Goal: Task Accomplishment & Management: Manage account settings

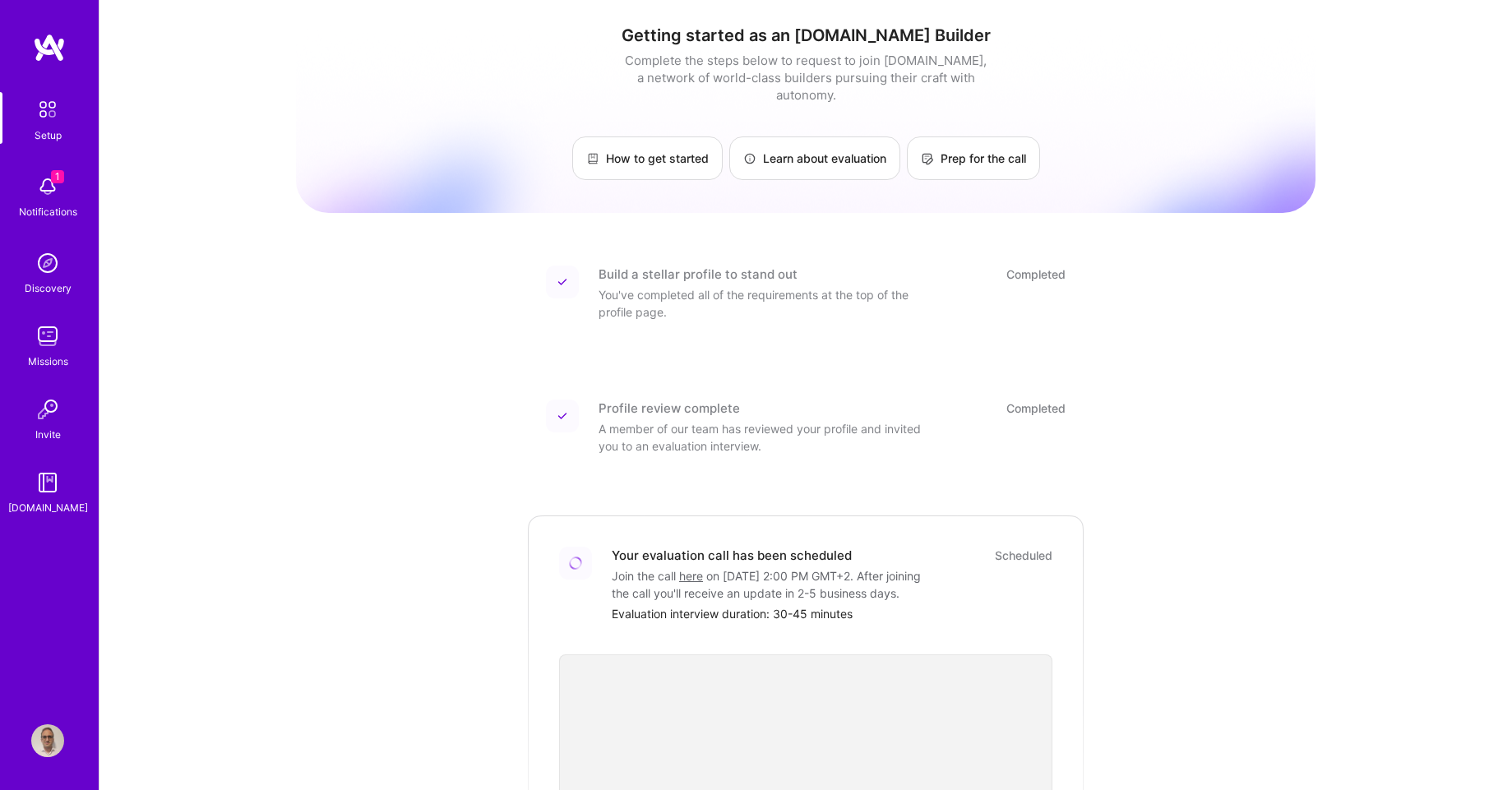
click at [49, 190] on img at bounding box center [48, 187] width 33 height 33
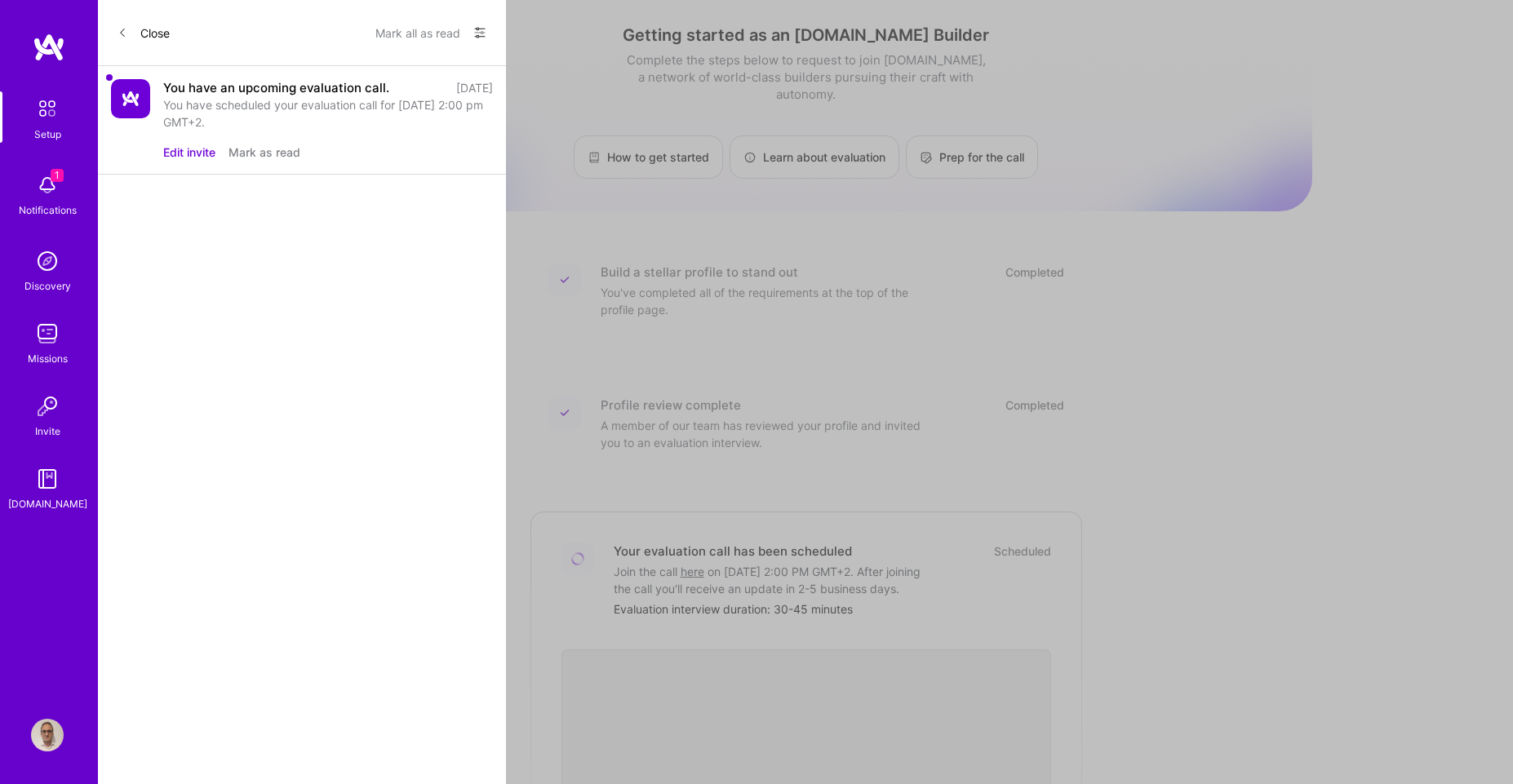
click at [194, 151] on button "Edit invite" at bounding box center [189, 152] width 52 height 17
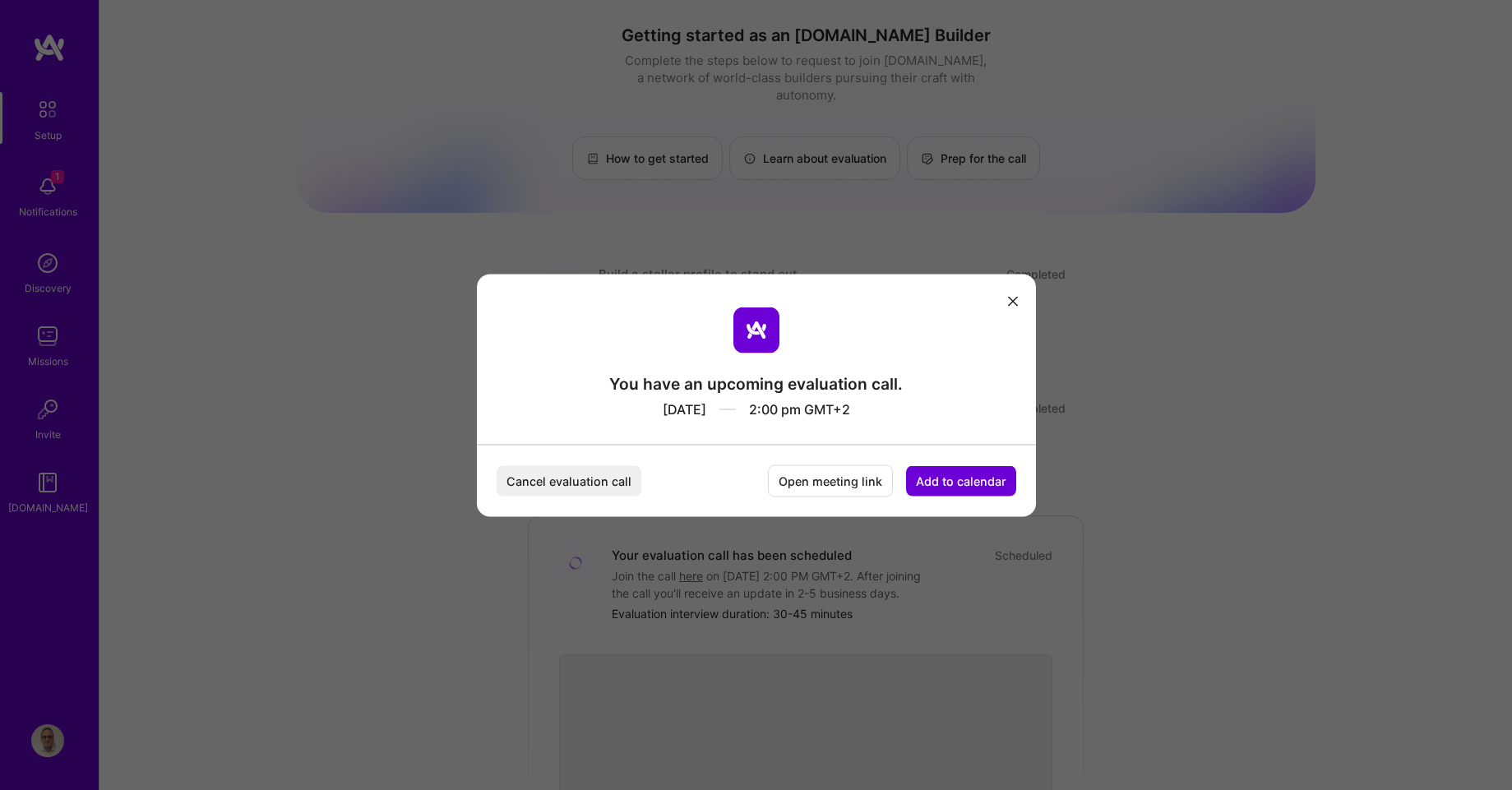
click at [583, 482] on button "Cancel evaluation call" at bounding box center [569, 481] width 145 height 31
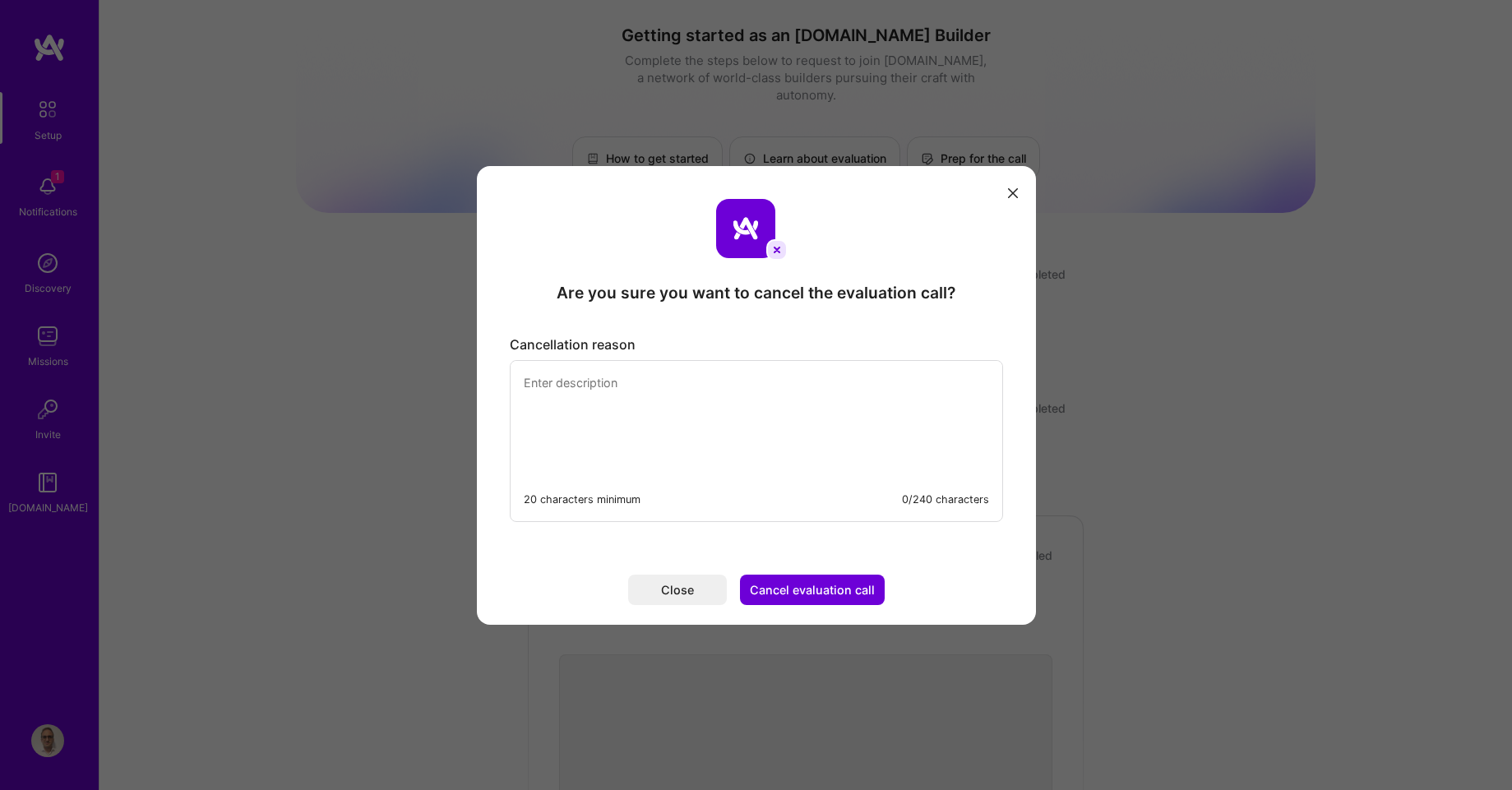
click at [668, 593] on button "Close" at bounding box center [677, 591] width 99 height 31
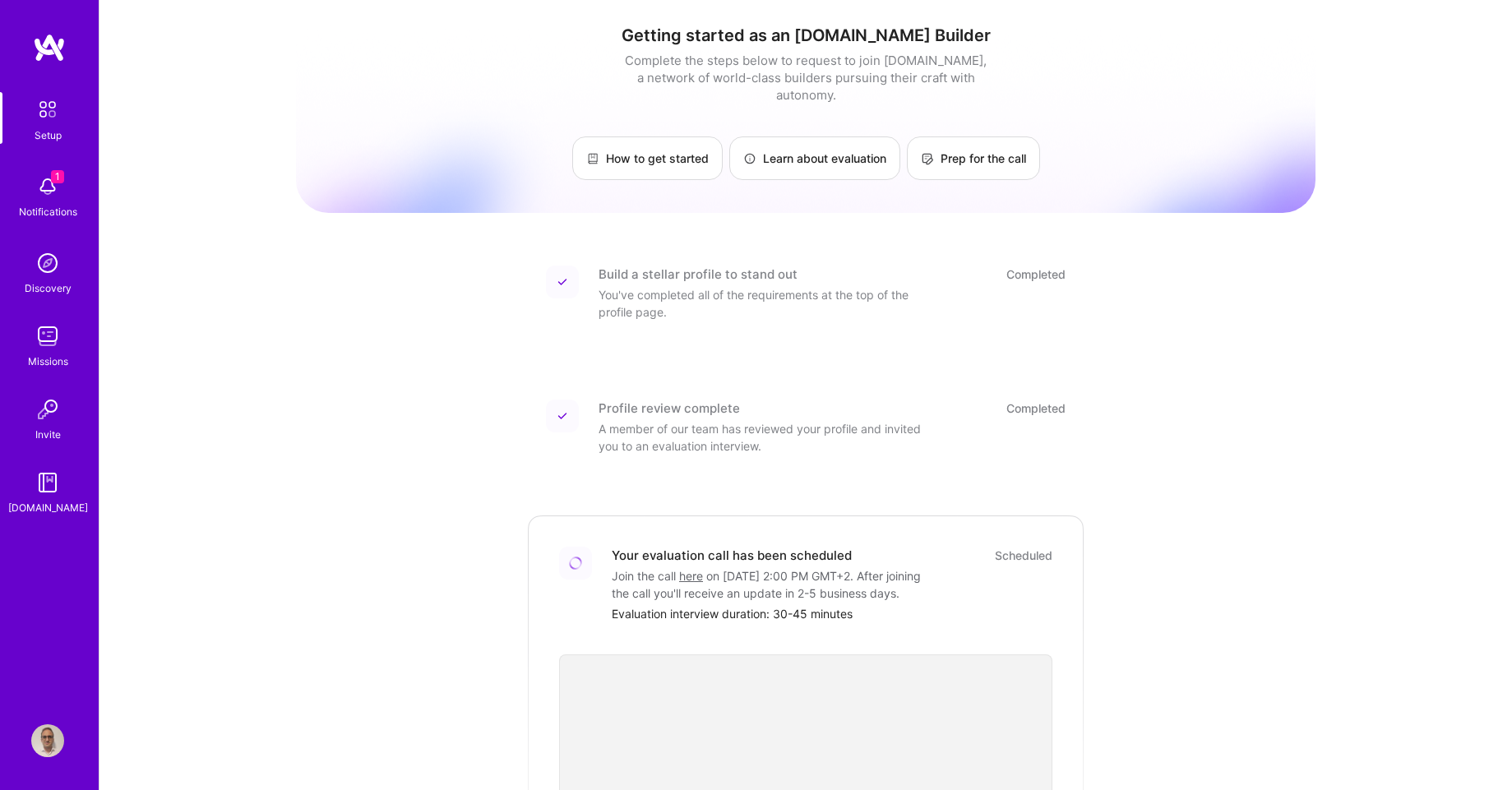
click at [51, 353] on div "Missions" at bounding box center [48, 361] width 40 height 17
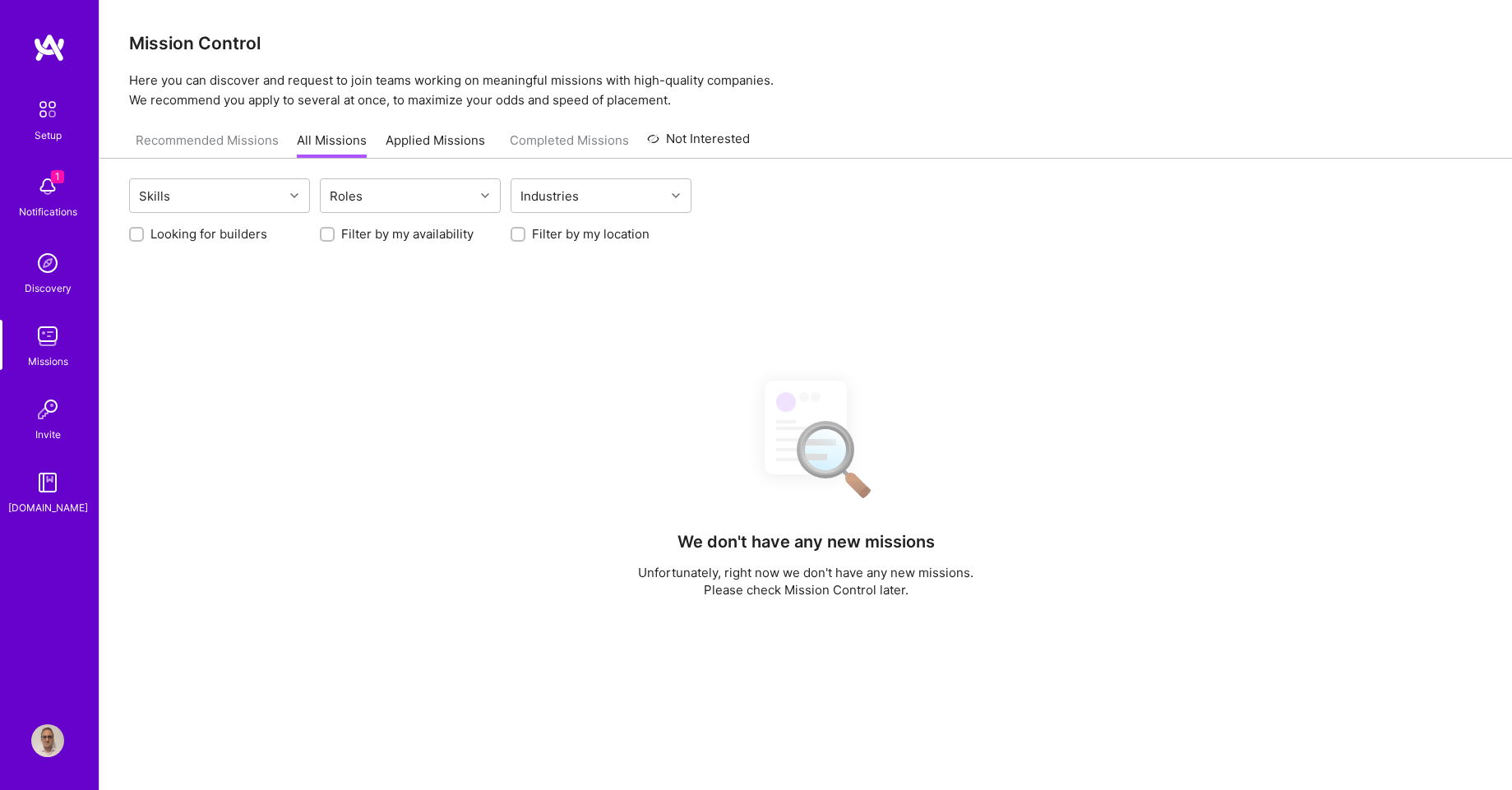
click at [41, 272] on img at bounding box center [48, 263] width 33 height 33
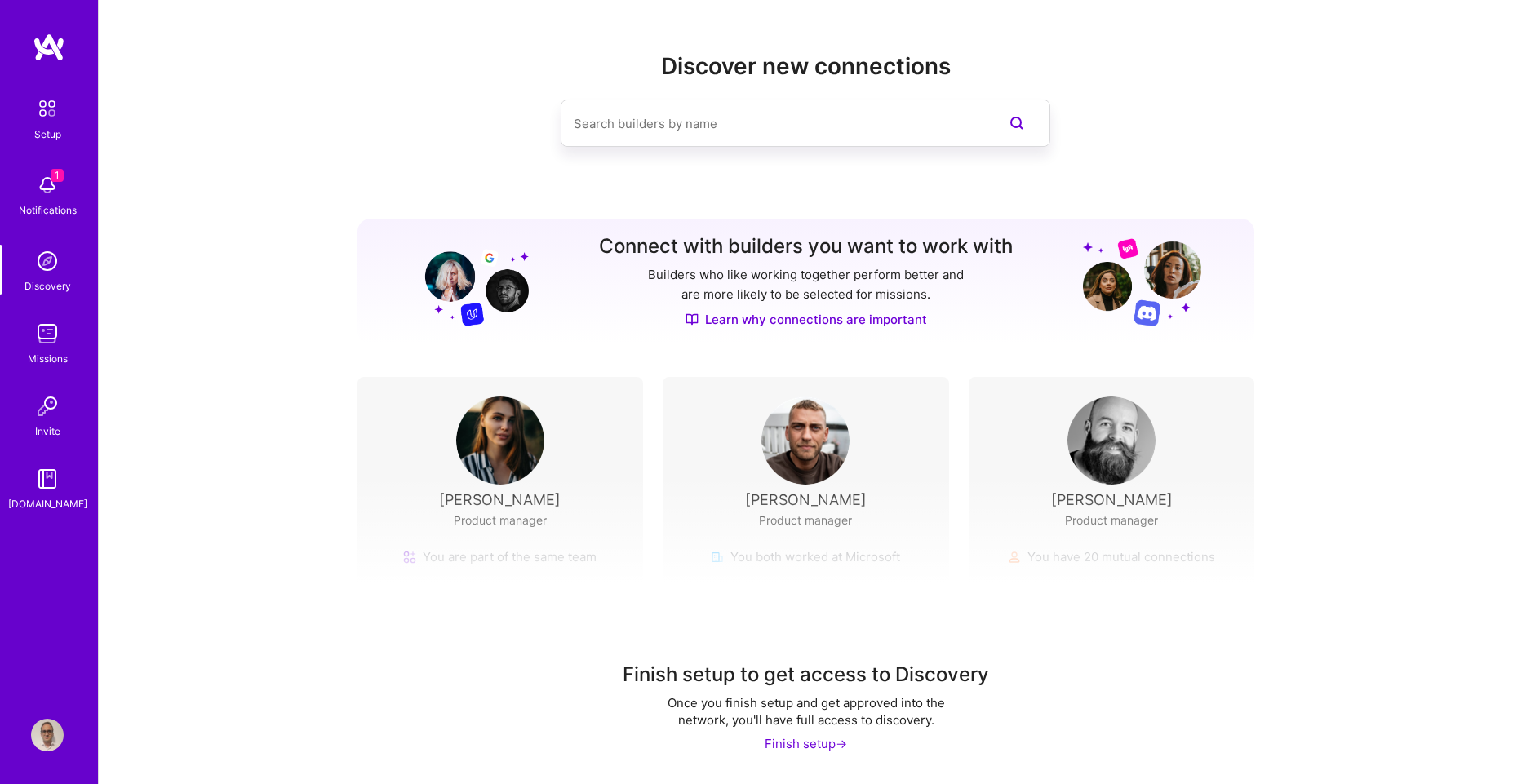
click at [42, 483] on img at bounding box center [47, 479] width 33 height 33
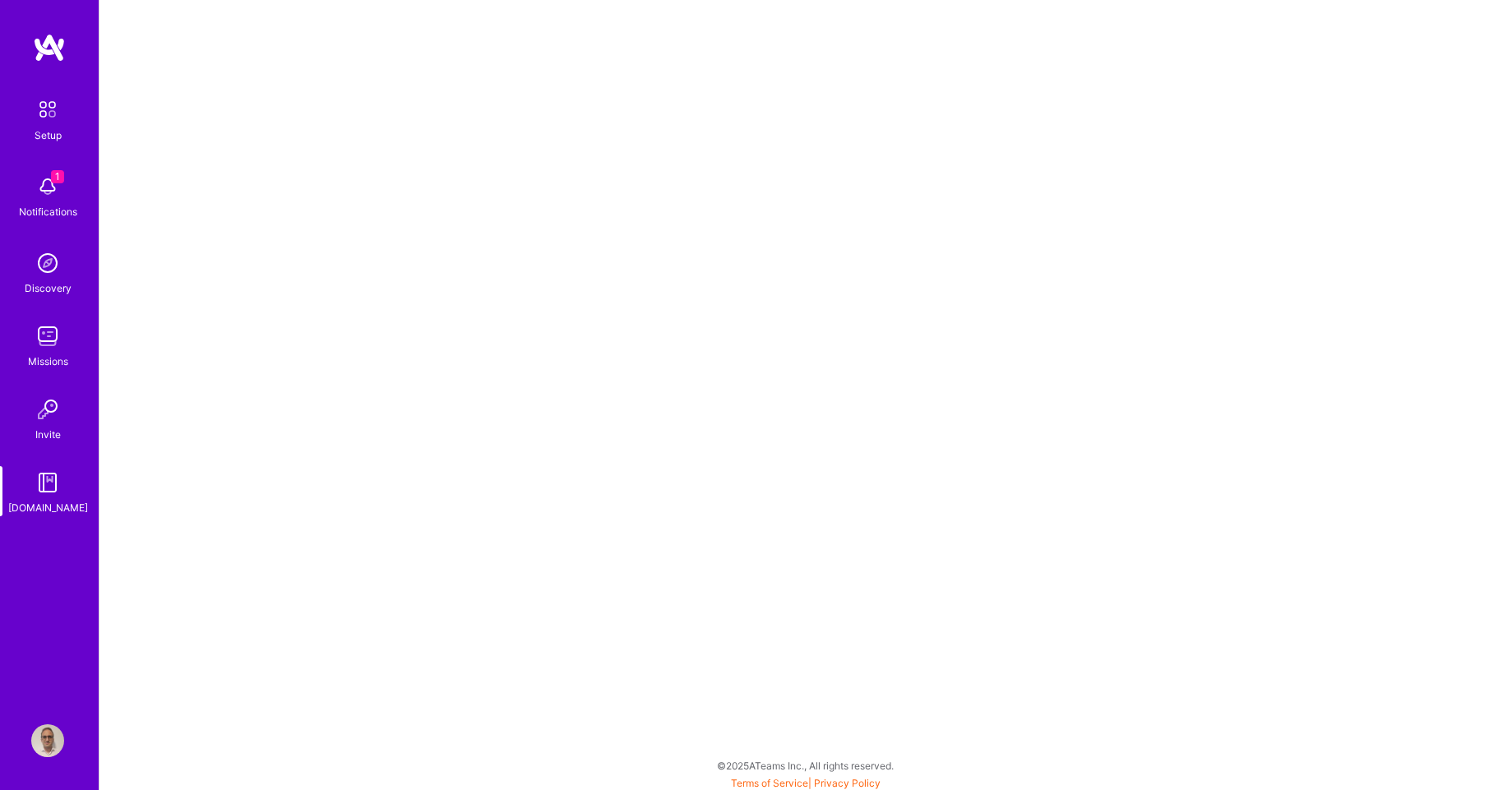
click at [47, 419] on img at bounding box center [48, 409] width 33 height 33
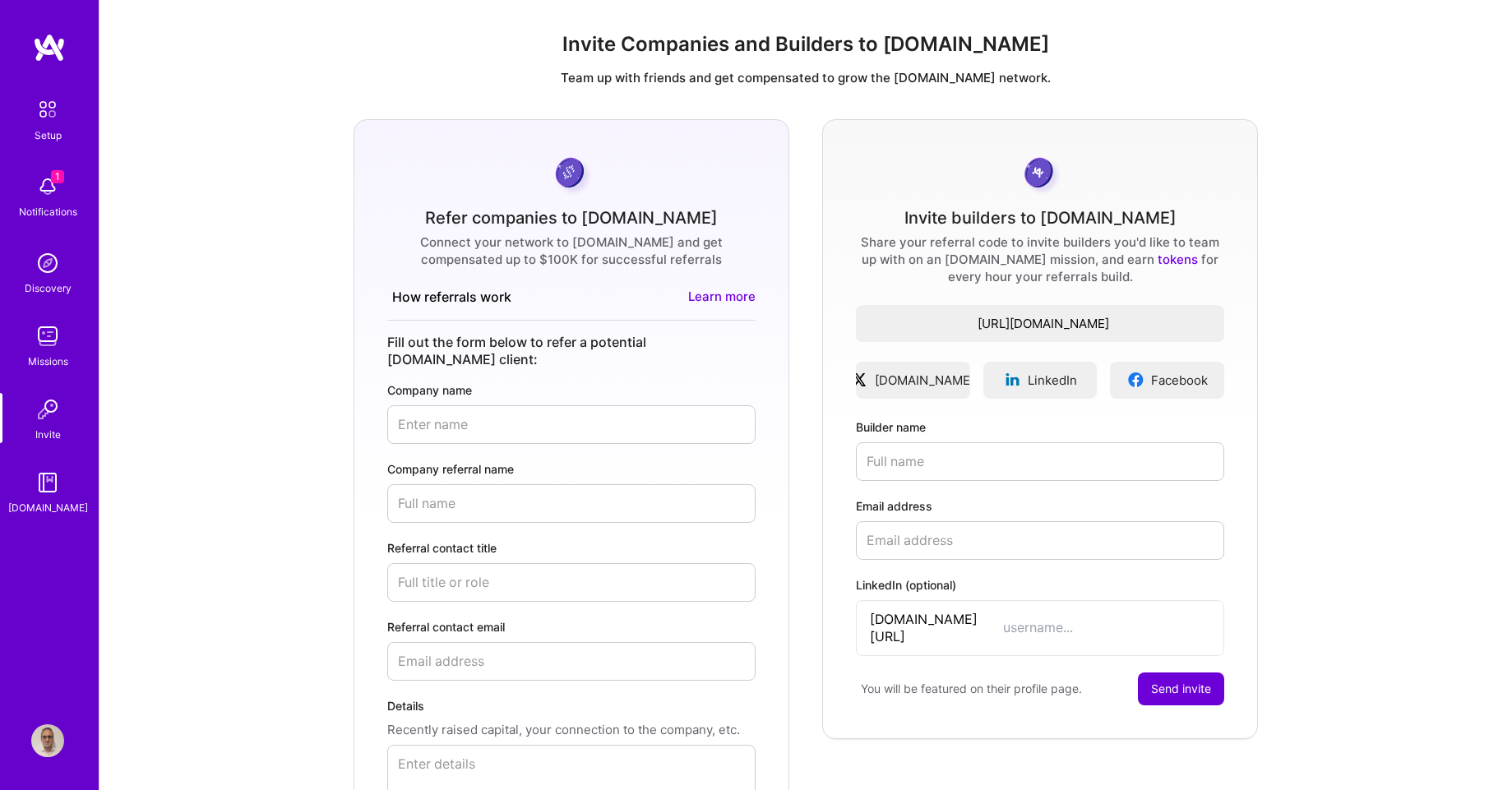
click at [49, 192] on img at bounding box center [48, 187] width 33 height 33
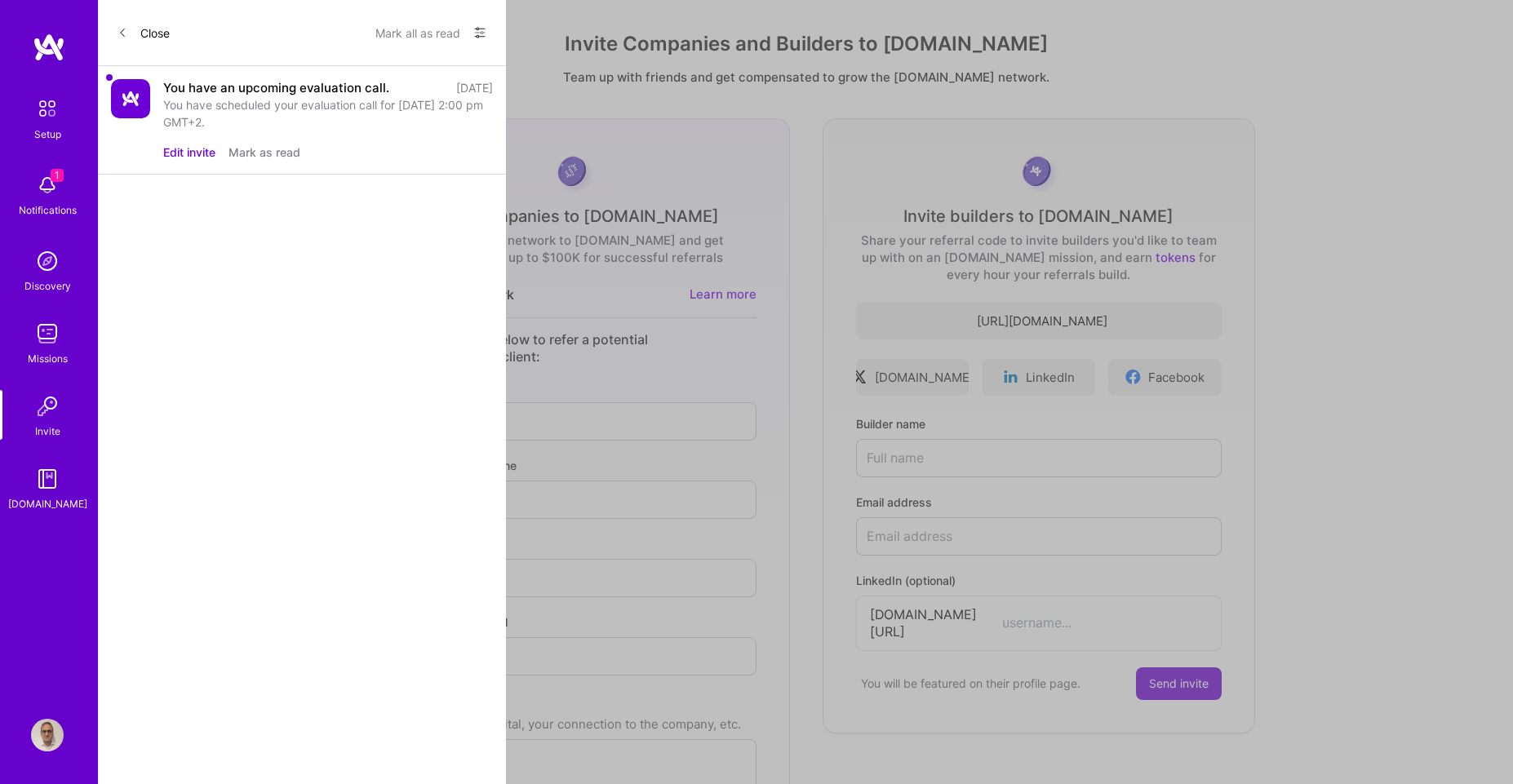
click at [188, 153] on button "Edit invite" at bounding box center [189, 152] width 52 height 17
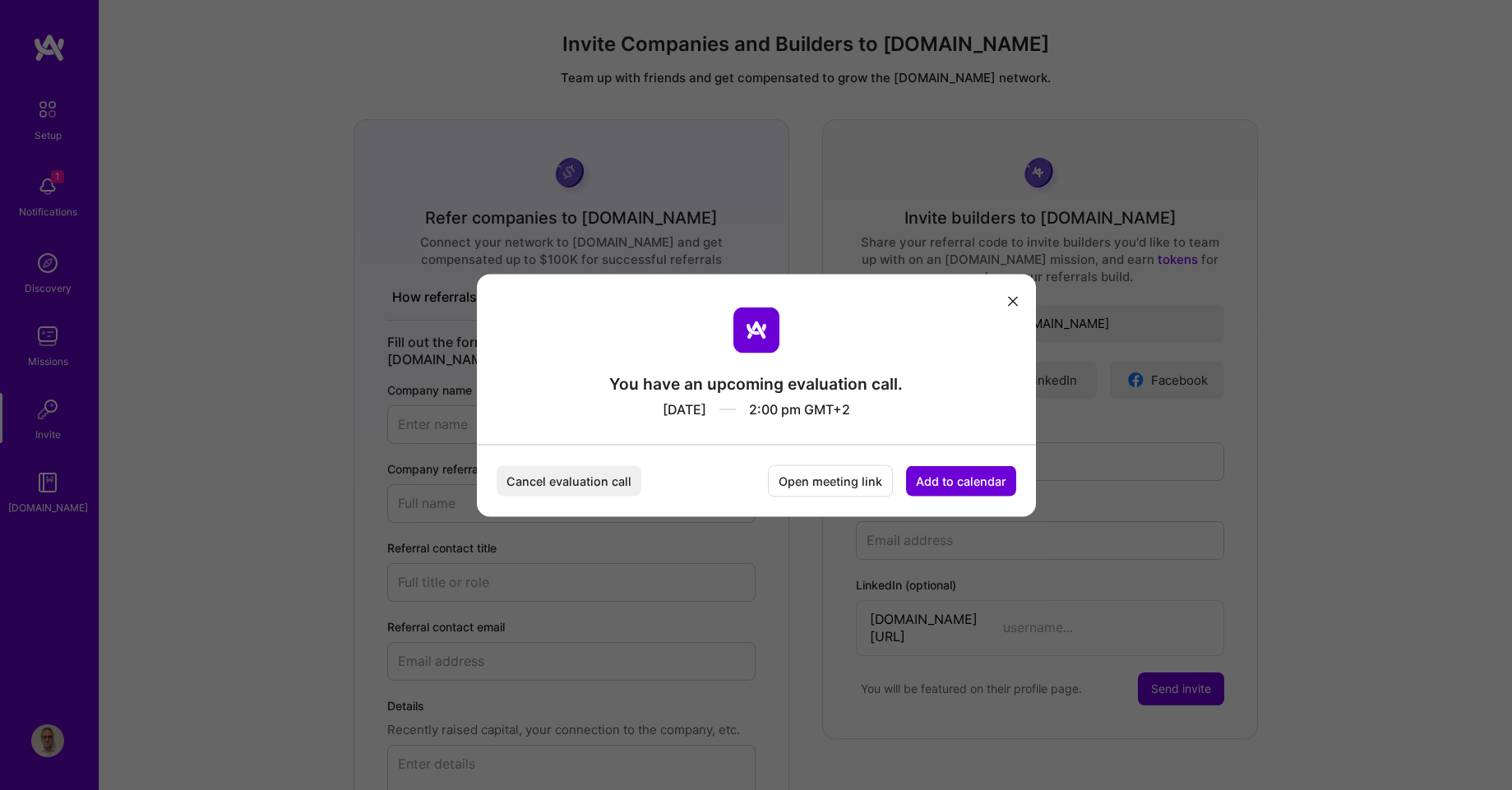
click at [699, 112] on div "You have an upcoming evaluation call. [DATE] 2:00 pm GMT+2 Cancel evaluation ca…" at bounding box center [756, 395] width 1512 height 790
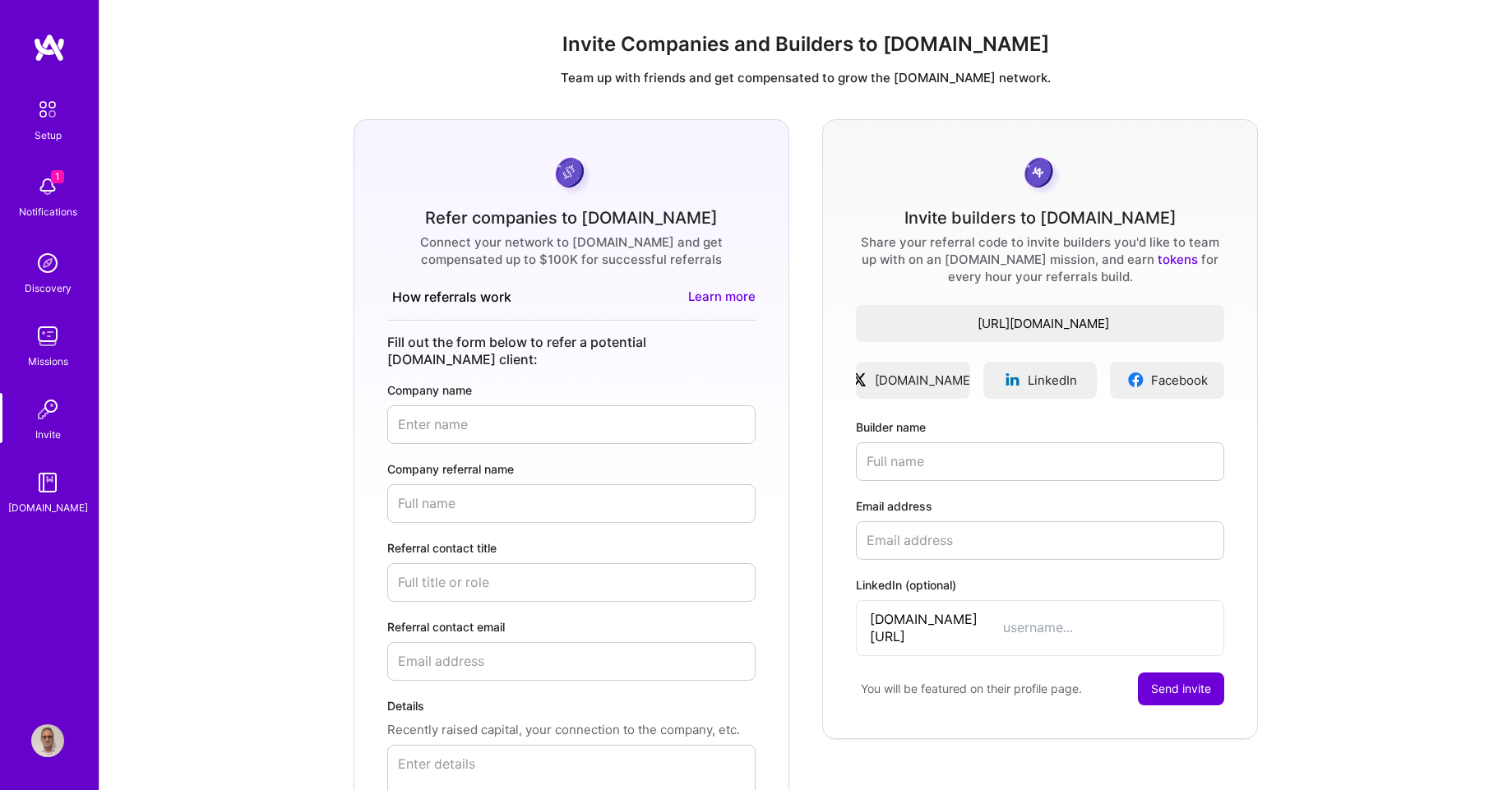
click at [40, 118] on img at bounding box center [48, 109] width 35 height 35
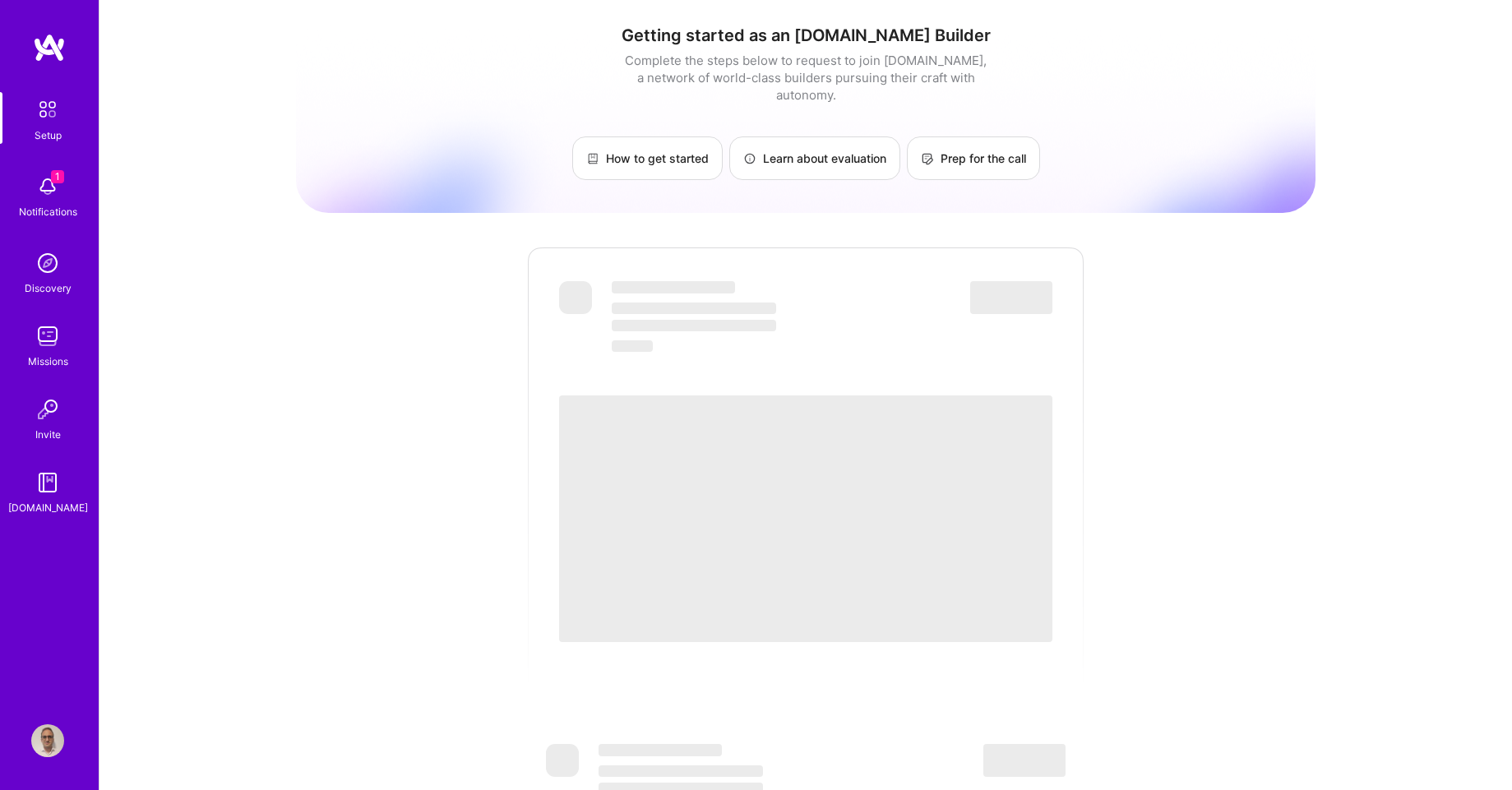
click at [47, 190] on img at bounding box center [48, 187] width 33 height 33
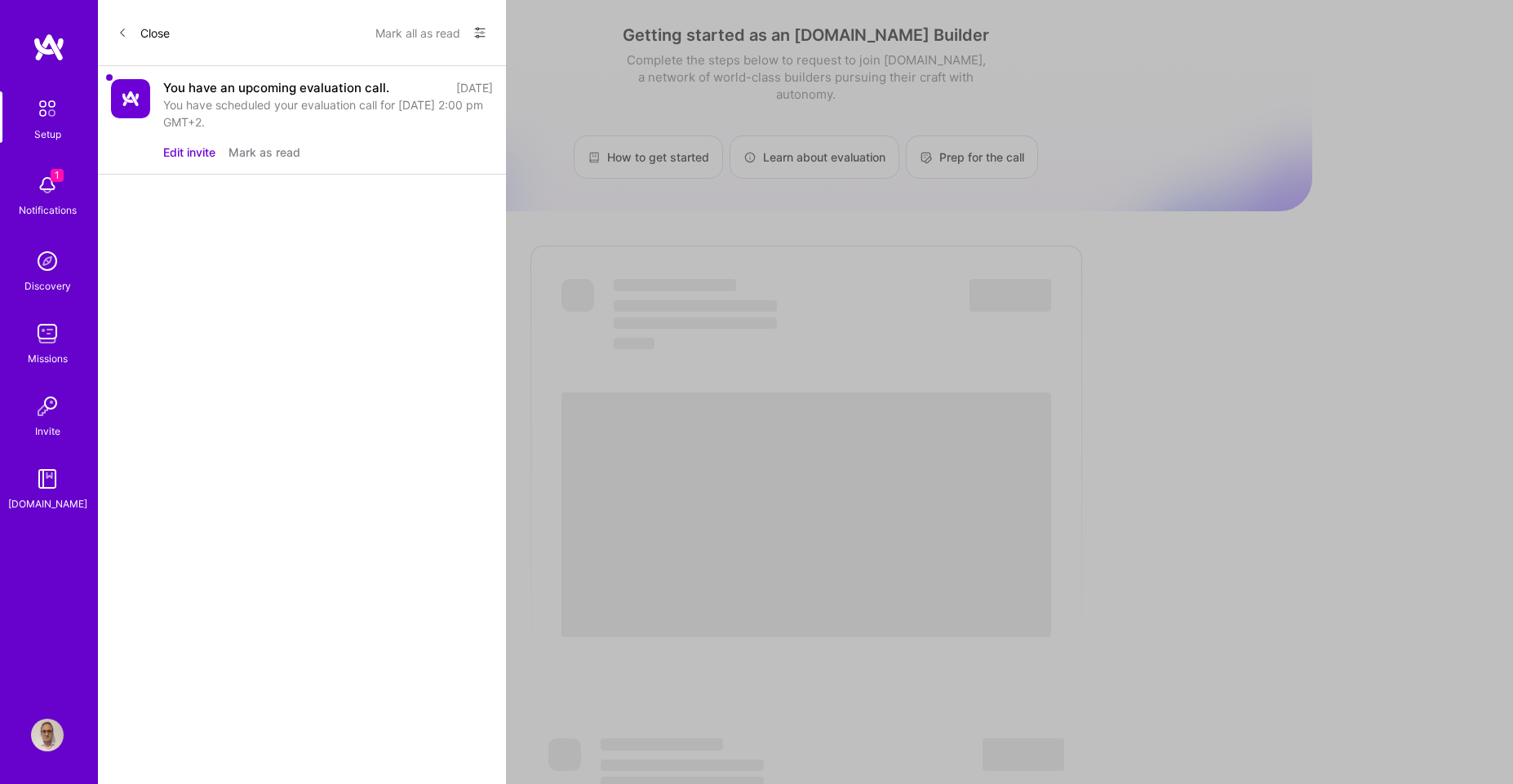
click at [181, 157] on button "Edit invite" at bounding box center [189, 152] width 52 height 17
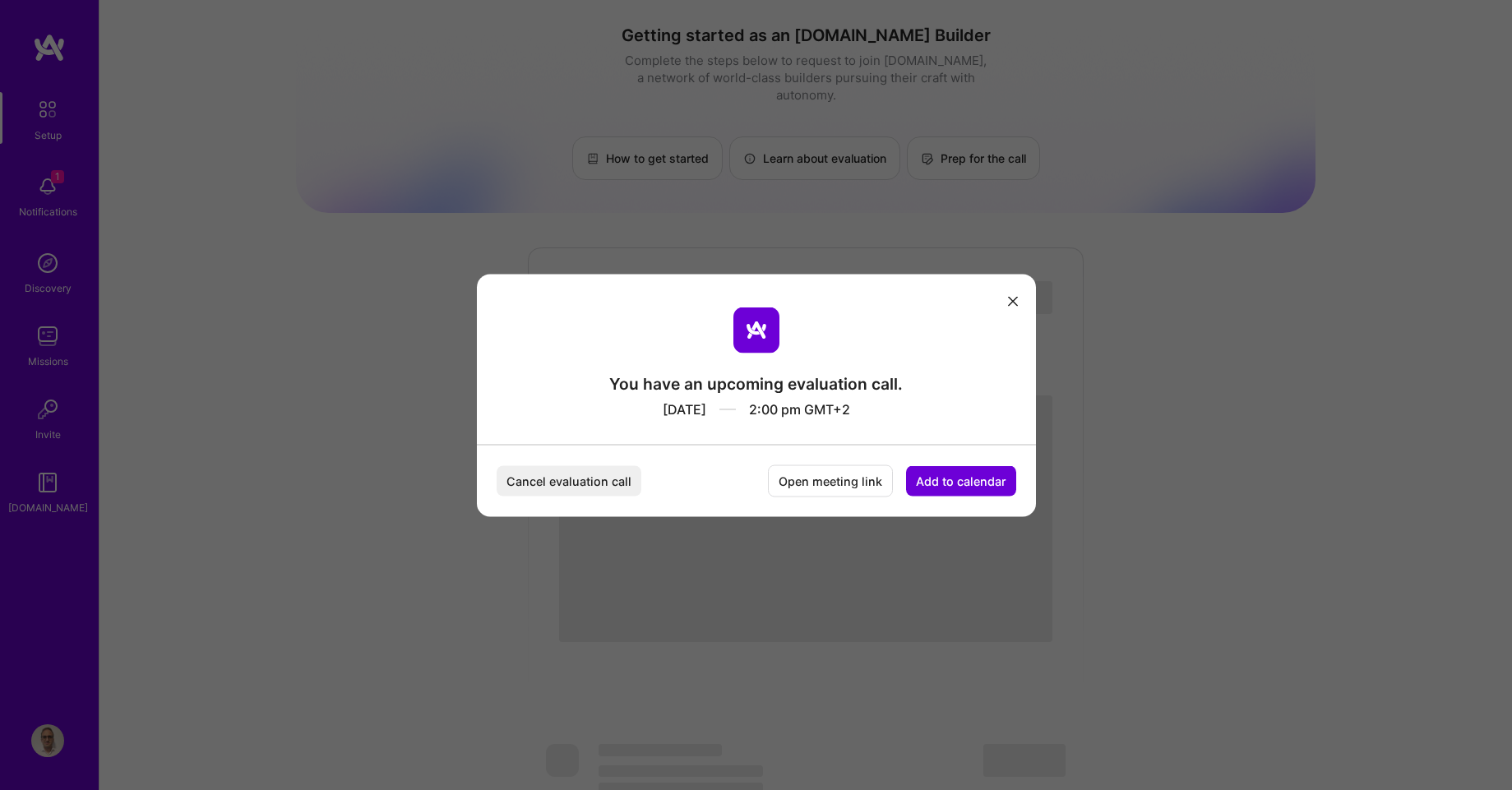
click at [604, 484] on button "Cancel evaluation call" at bounding box center [569, 481] width 145 height 31
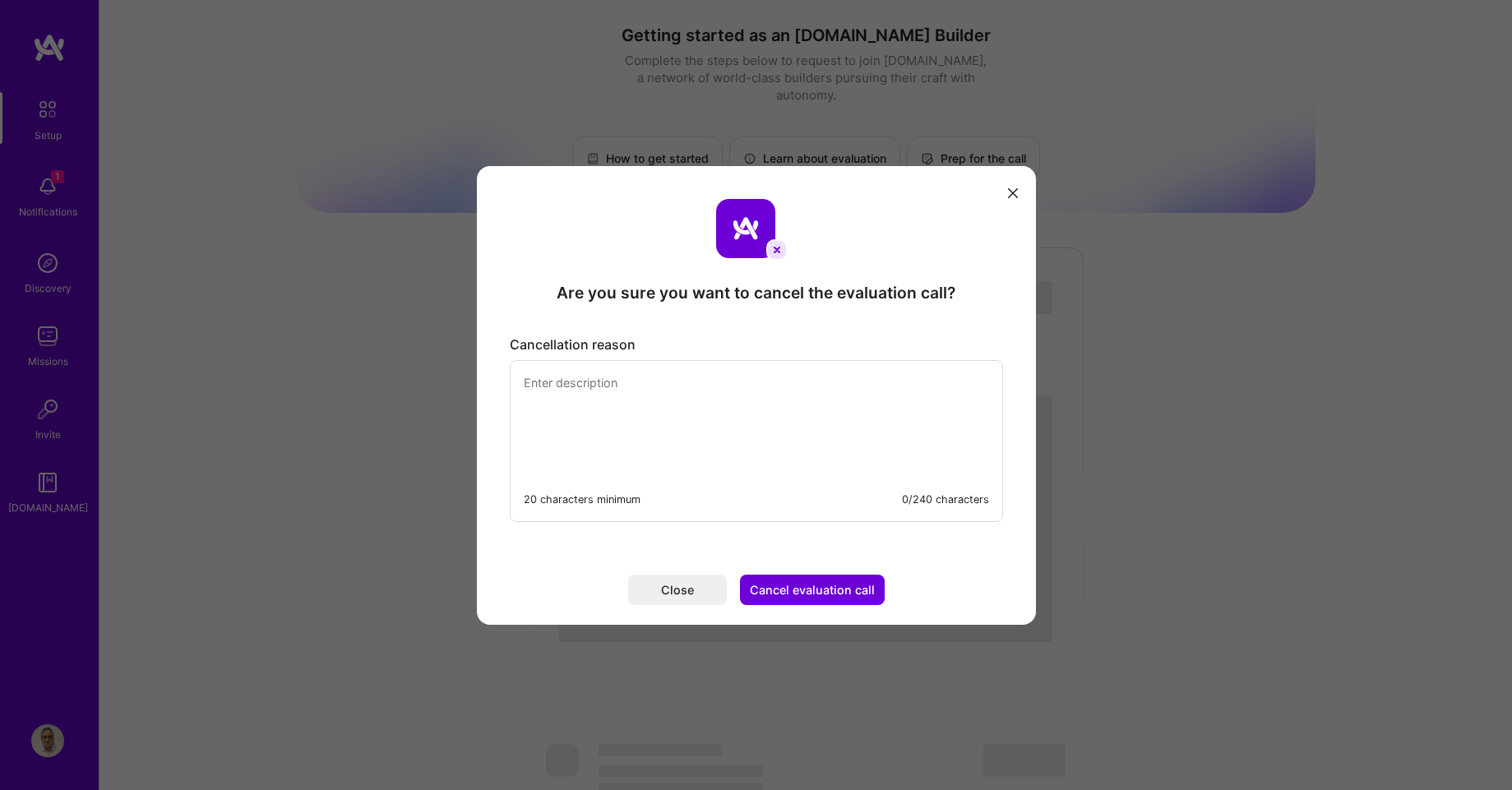
click at [595, 386] on textarea "modal" at bounding box center [756, 418] width 492 height 112
type textarea "Hi, is there any way I can resc"
